Goal: Find specific page/section: Find specific page/section

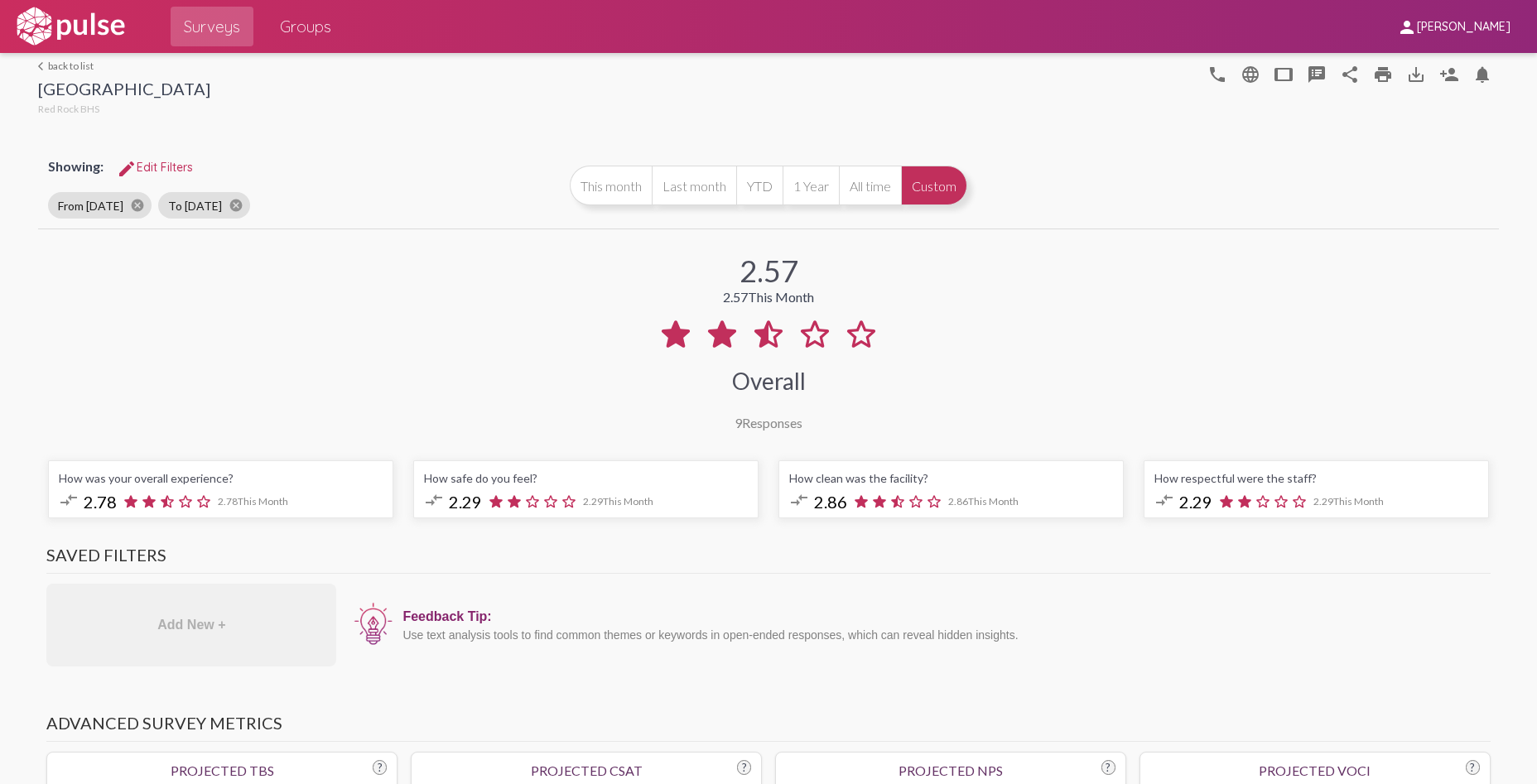
click at [77, 64] on link "arrow_back_ios back to list" at bounding box center [124, 65] width 173 height 13
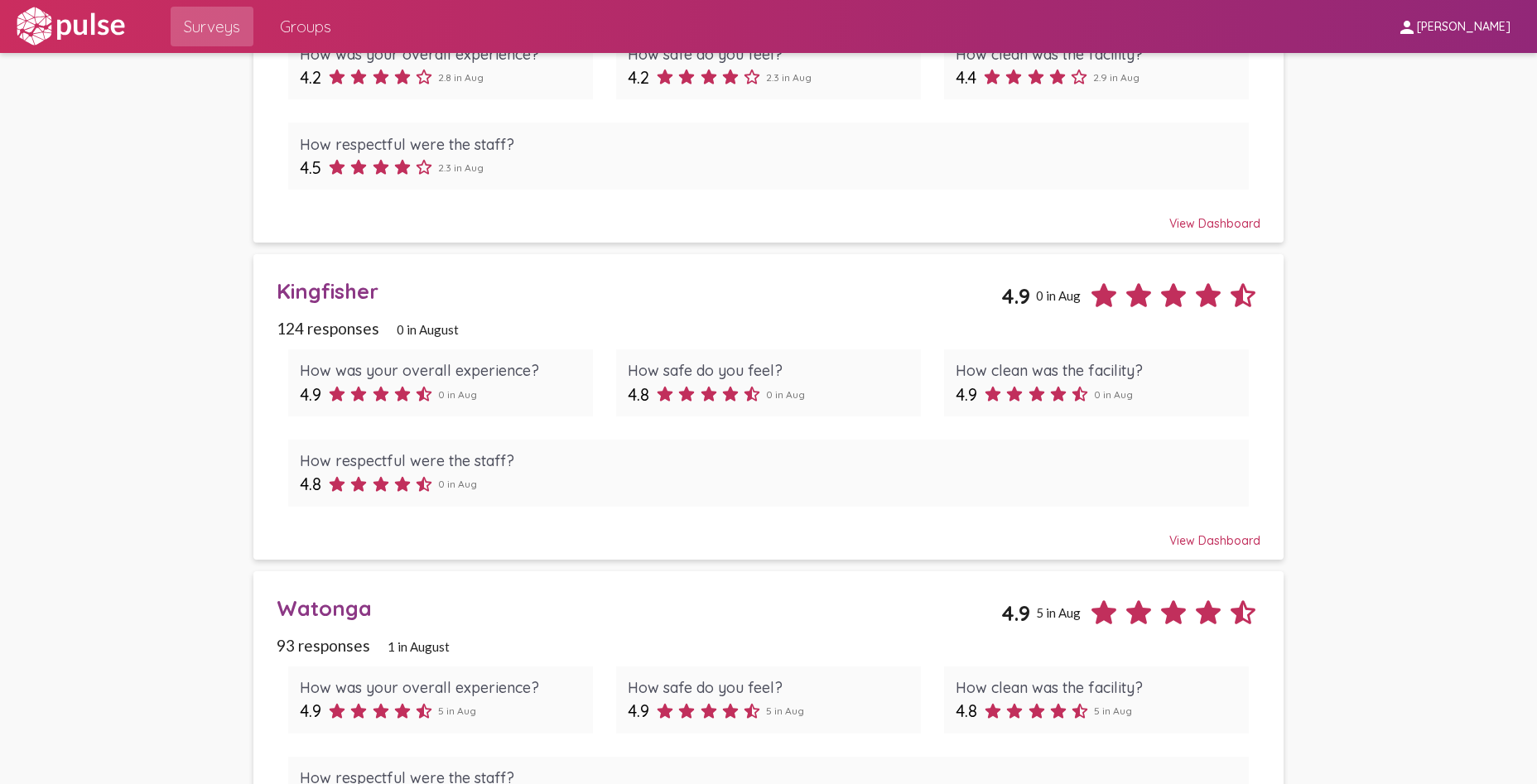
scroll to position [248, 0]
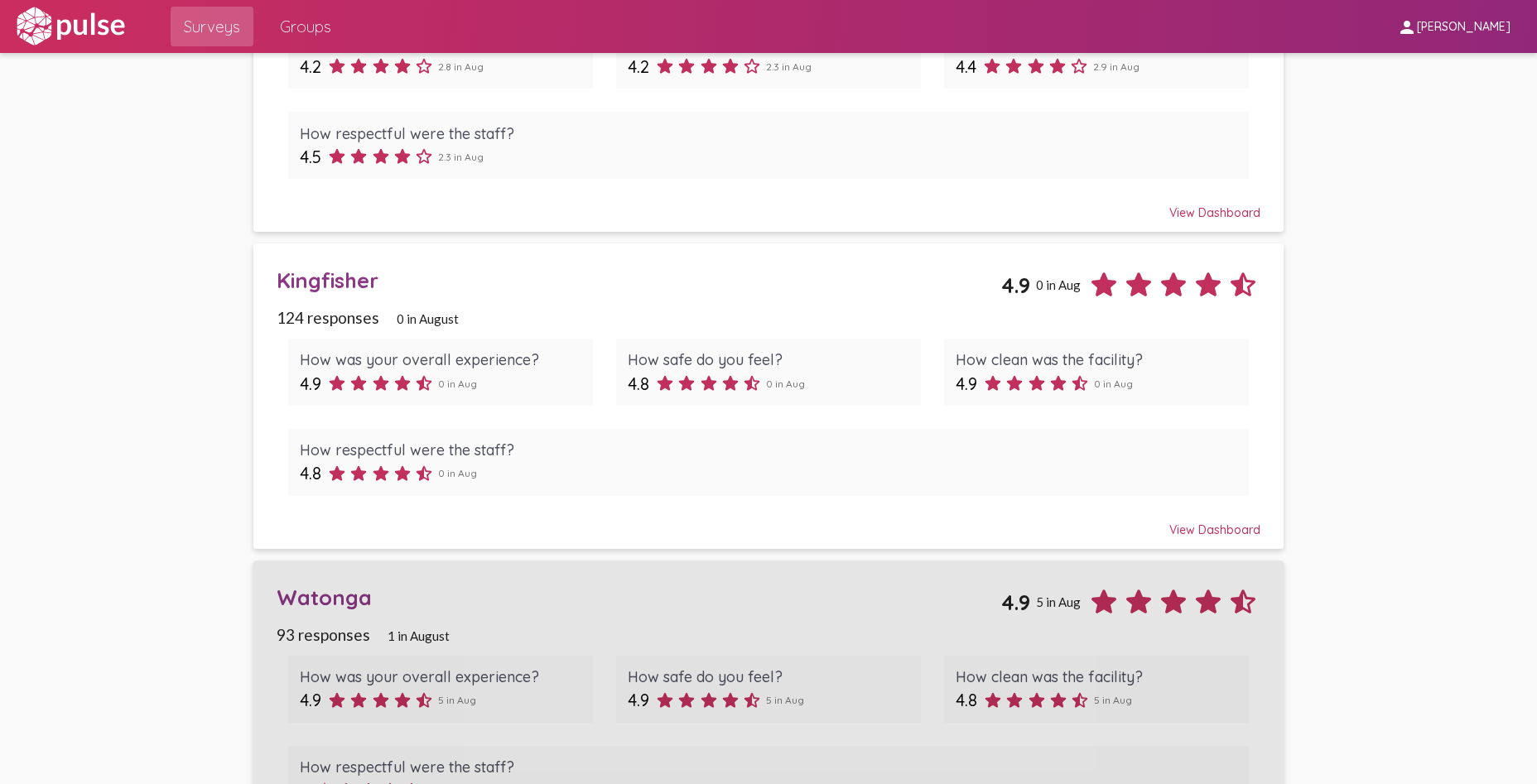
click at [318, 594] on div "Watonga" at bounding box center [639, 597] width 724 height 26
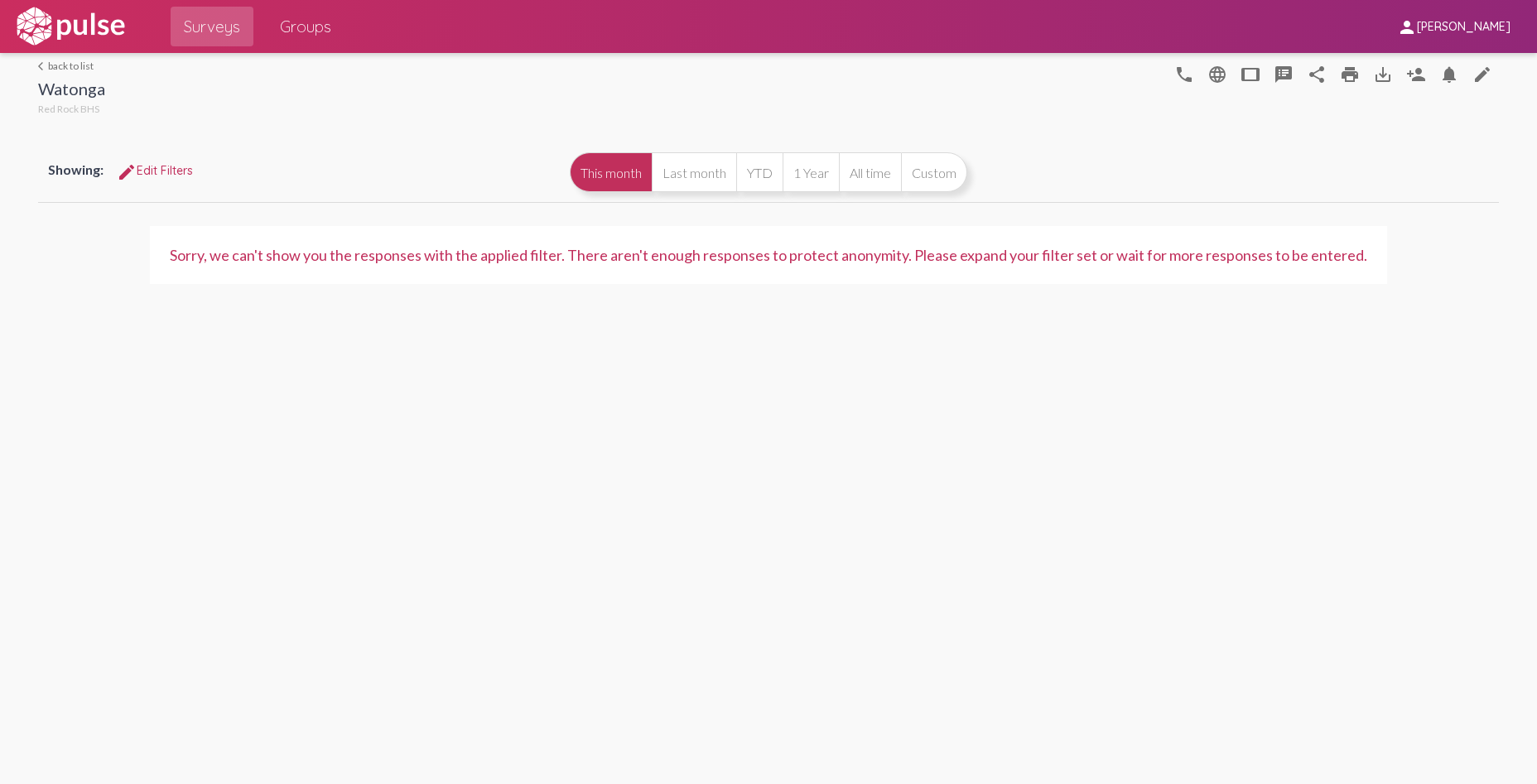
click at [79, 64] on link "arrow_back_ios back to list" at bounding box center [71, 65] width 67 height 13
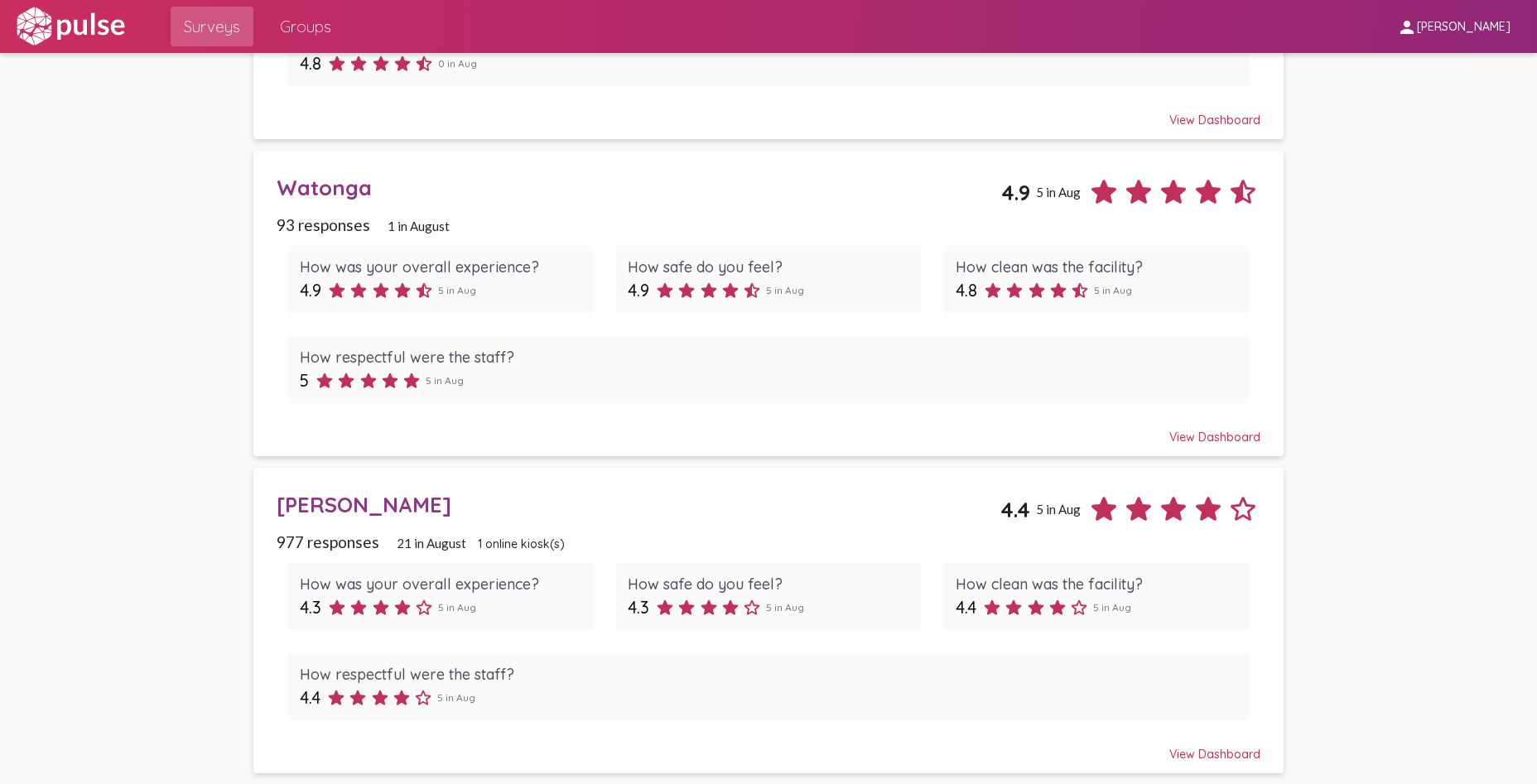
scroll to position [660, 0]
click at [363, 510] on div "[PERSON_NAME]" at bounding box center [638, 503] width 723 height 26
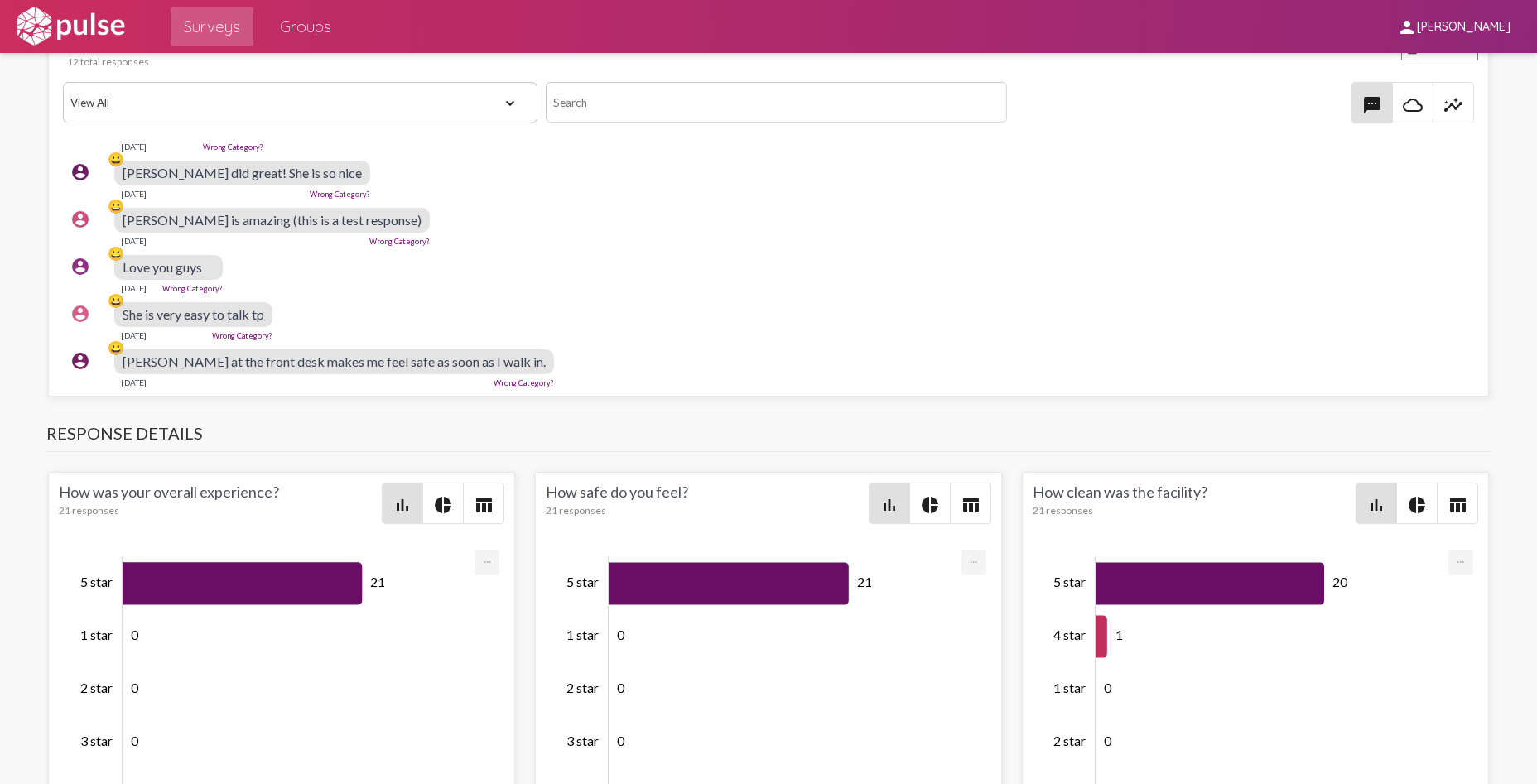
scroll to position [1573, 0]
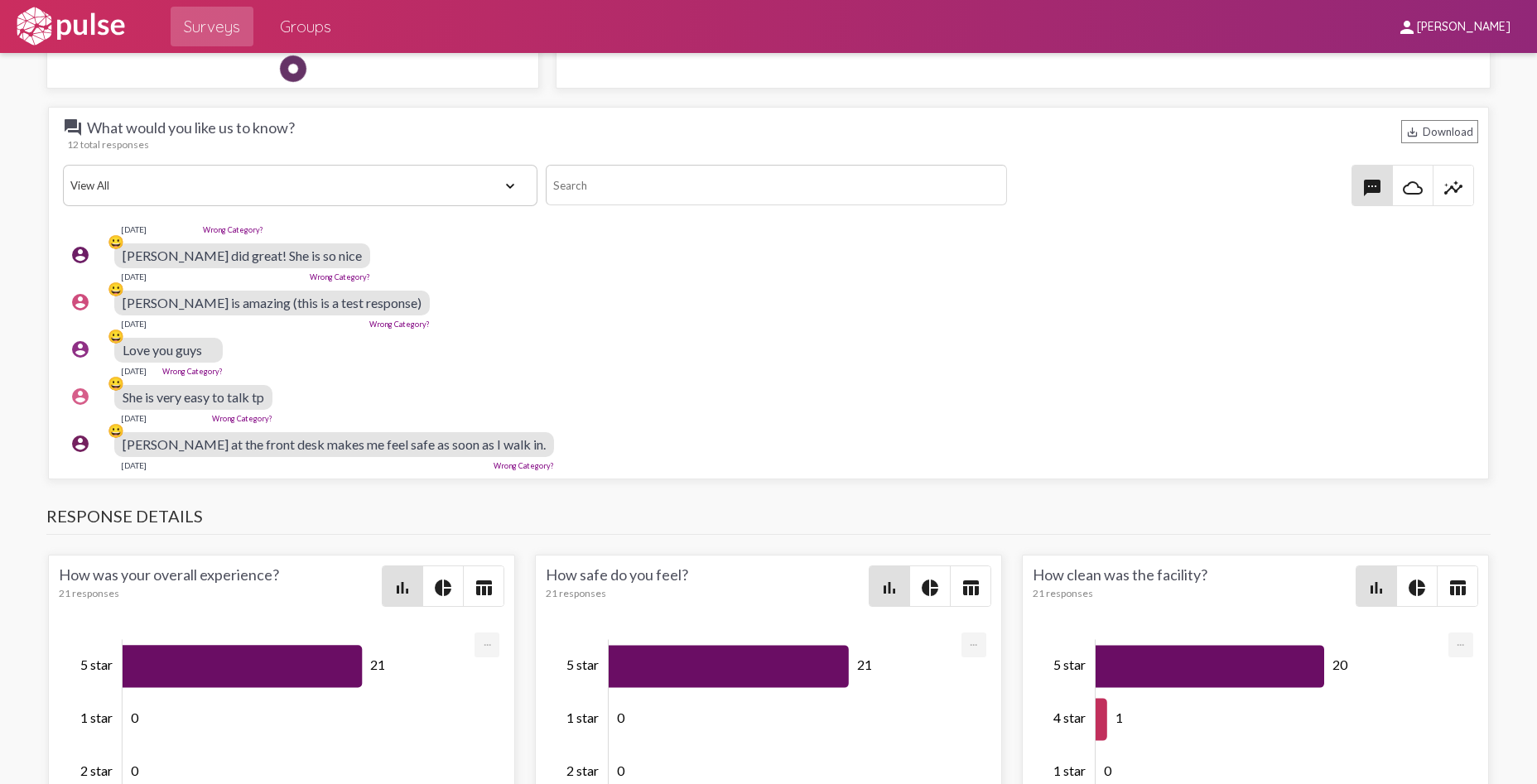
click at [516, 519] on h3 "Response Details" at bounding box center [768, 520] width 1443 height 29
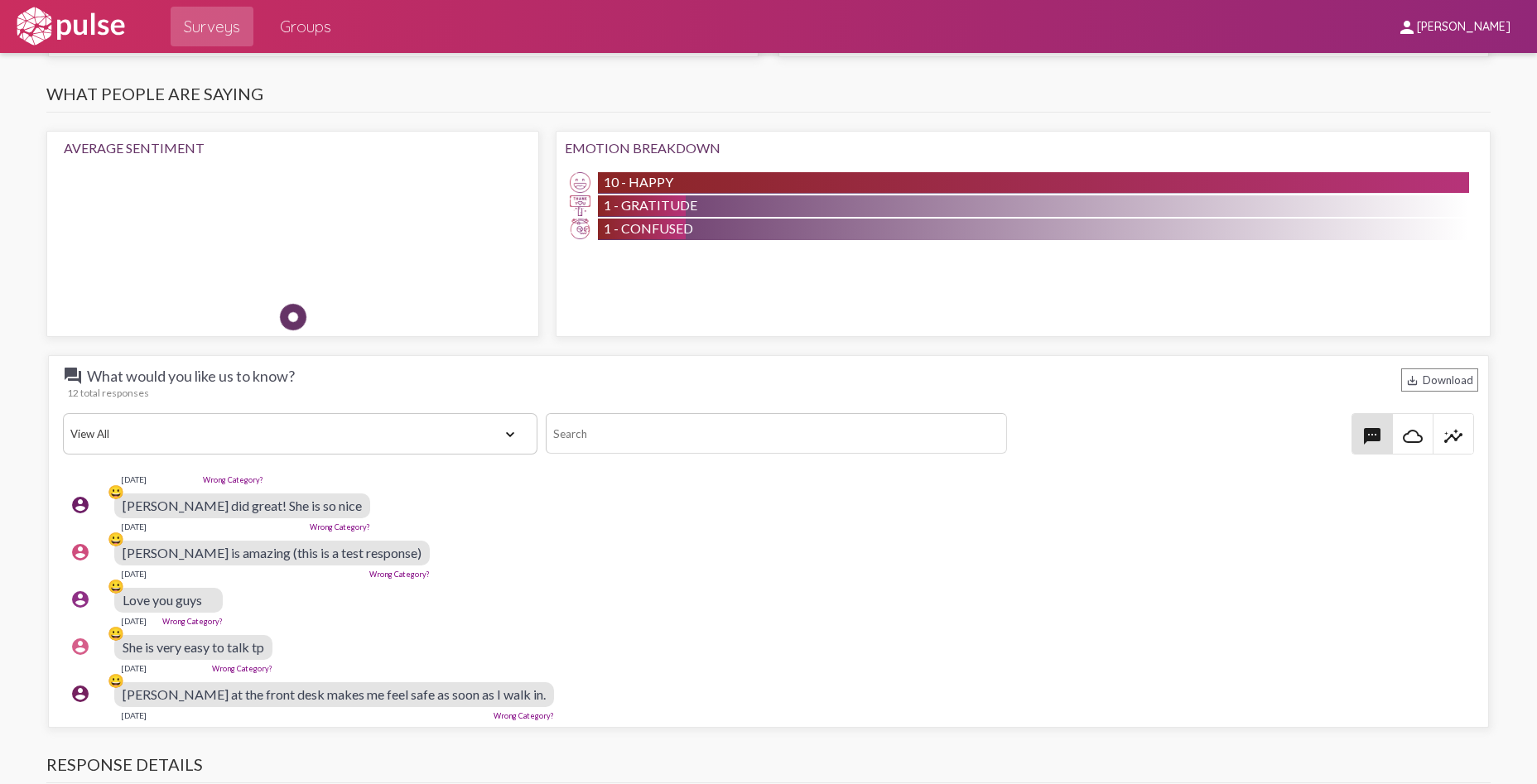
scroll to position [354, 0]
click at [746, 579] on div "account_circle 😀 Love you guys [DATE] Wrong Category?" at bounding box center [772, 605] width 1419 height 53
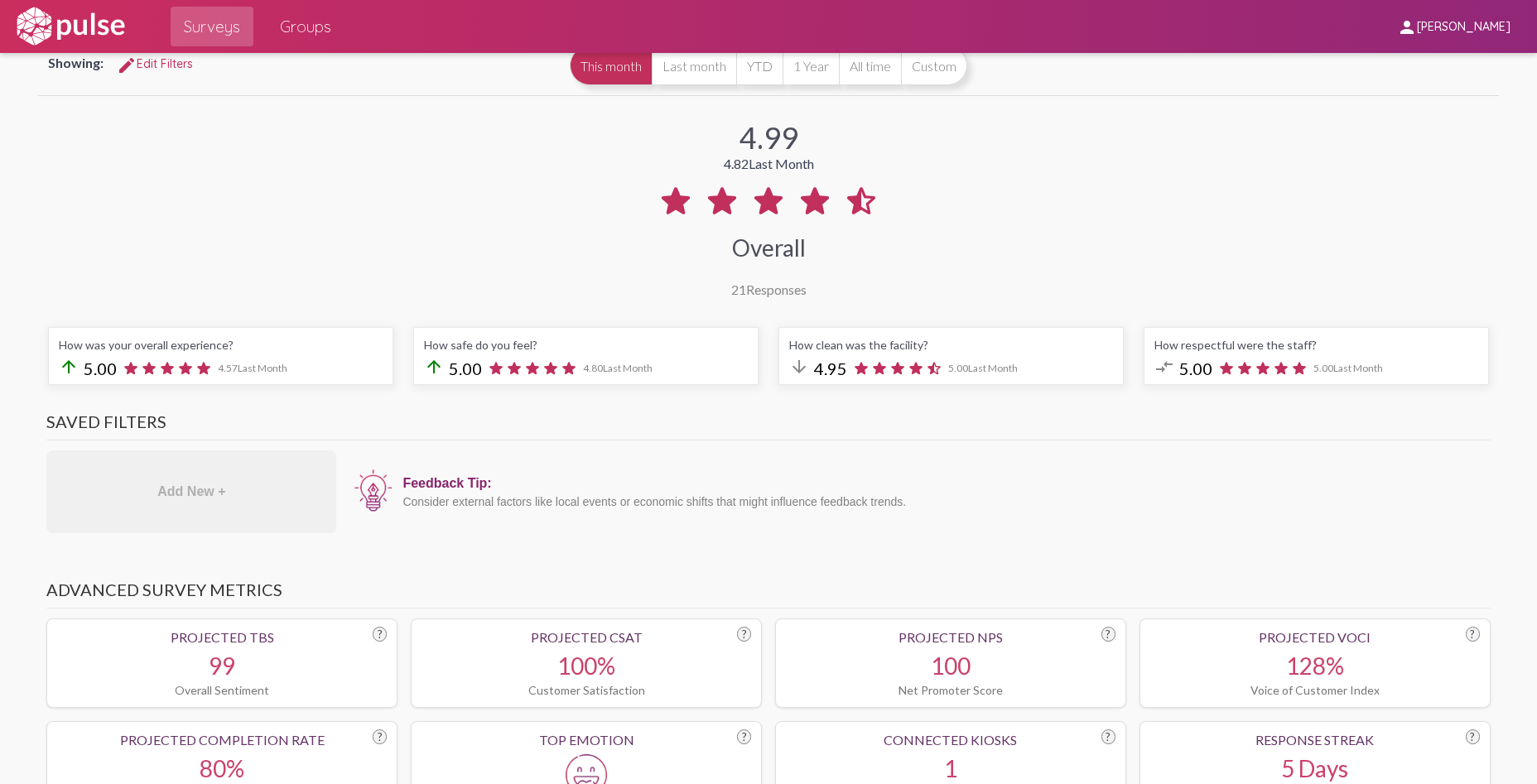
scroll to position [0, 0]
